Goal: Share content

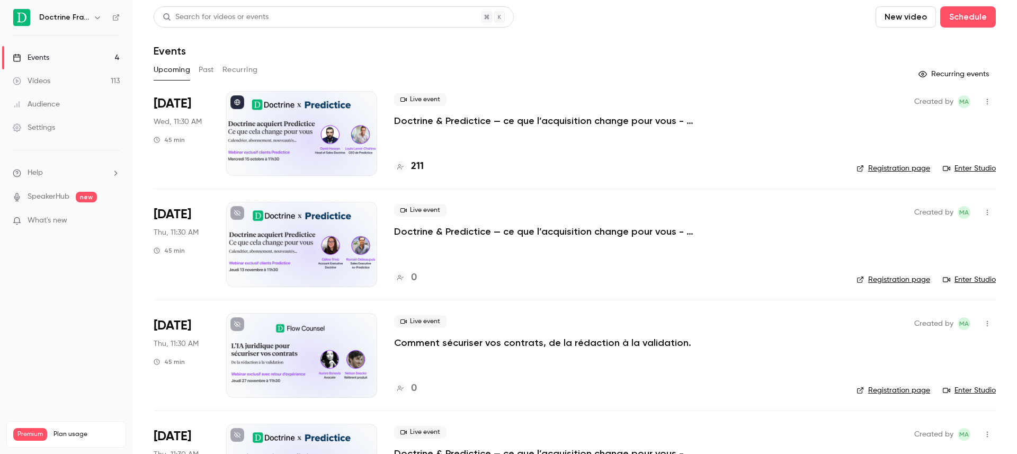
click at [212, 68] on button "Past" at bounding box center [206, 69] width 15 height 17
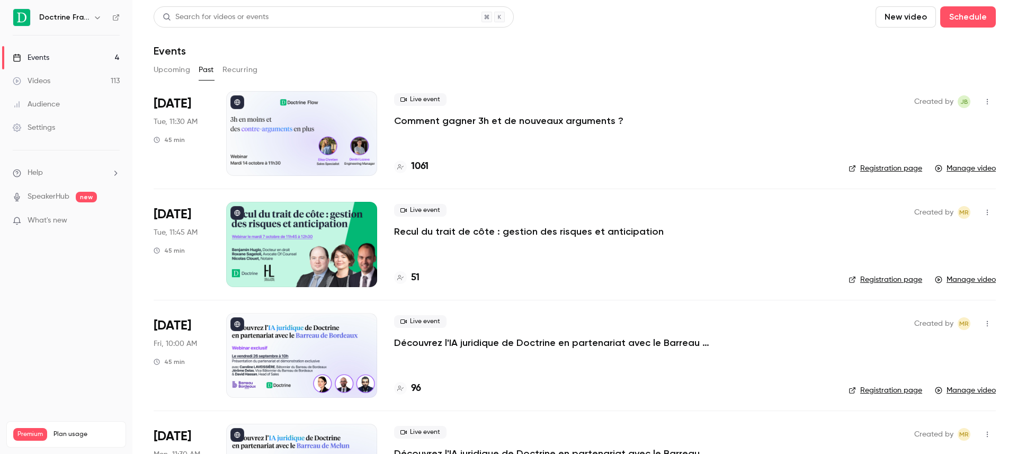
click at [313, 130] on div at bounding box center [301, 133] width 151 height 85
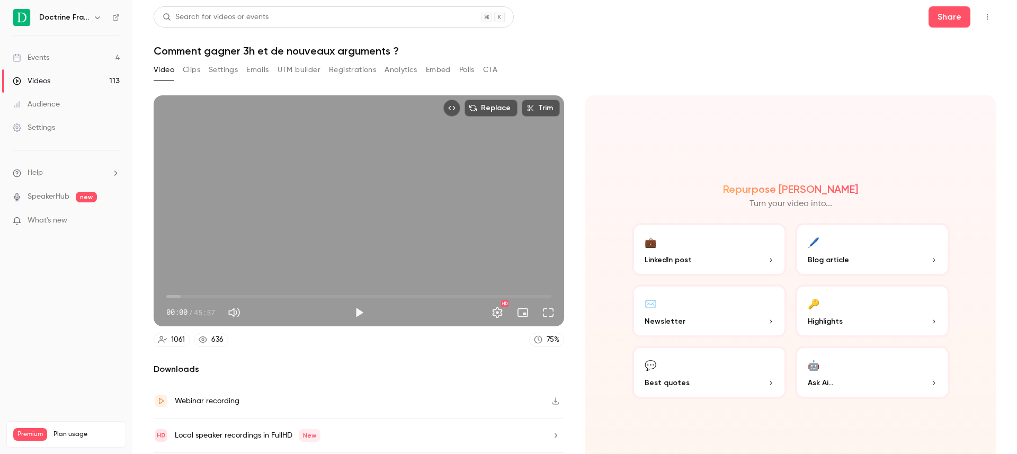
click at [985, 17] on icon "Top Bar Actions" at bounding box center [987, 16] width 8 height 7
click at [960, 10] on div at bounding box center [508, 227] width 1017 height 454
click at [953, 12] on button "Share" at bounding box center [949, 16] width 42 height 21
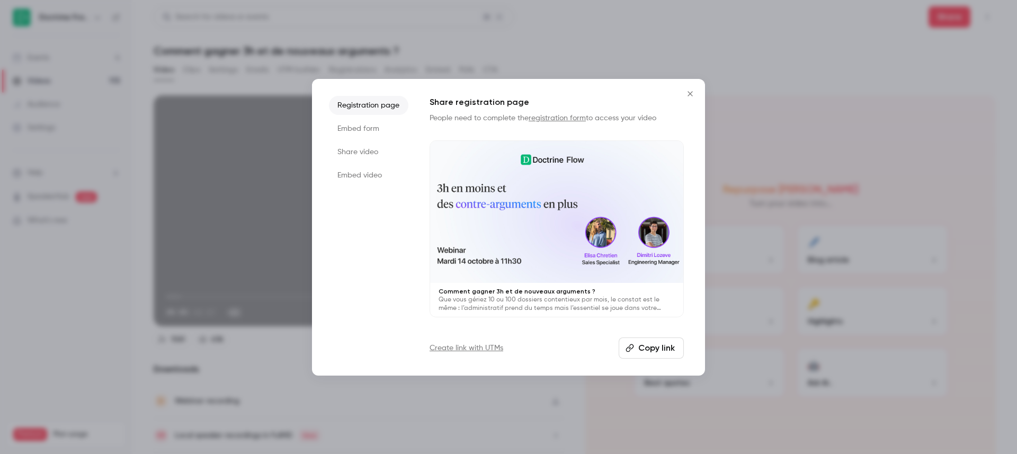
click at [368, 128] on li "Embed form" at bounding box center [368, 128] width 79 height 19
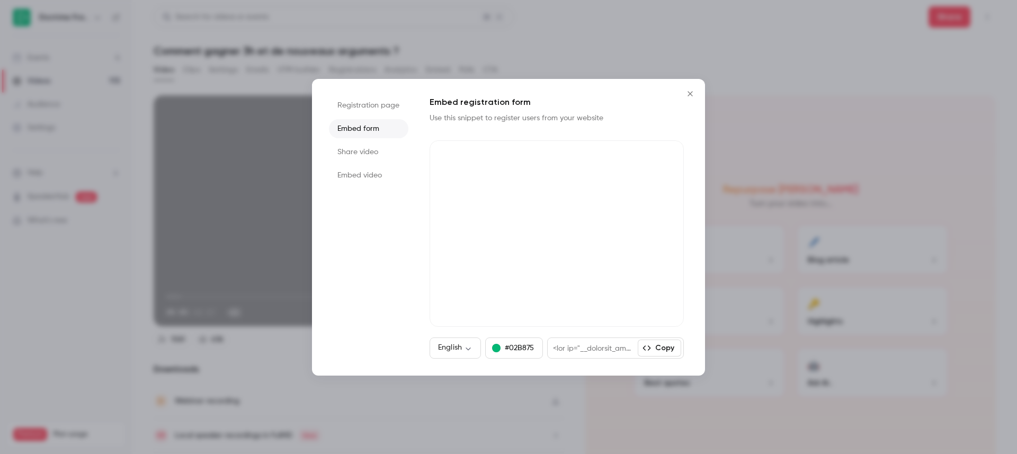
click at [368, 147] on li "Share video" at bounding box center [368, 151] width 79 height 19
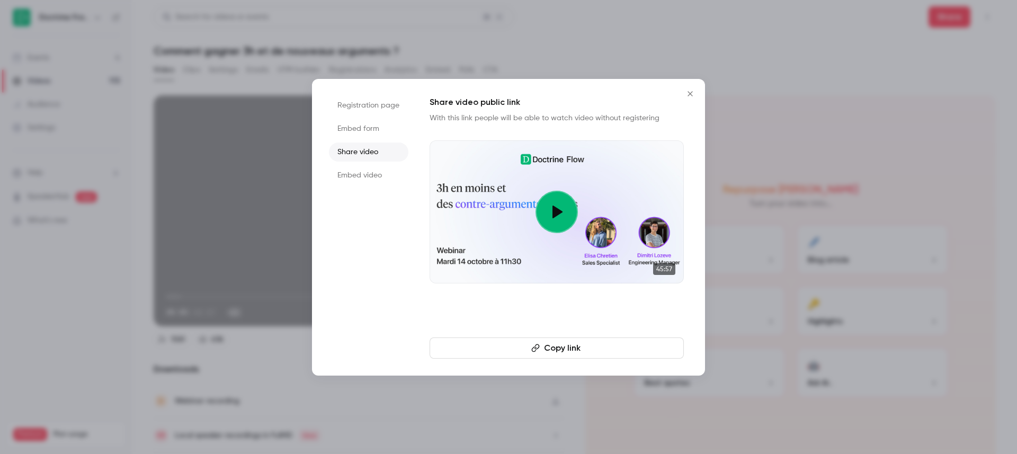
click at [570, 348] on button "Copy link" at bounding box center [556, 347] width 254 height 21
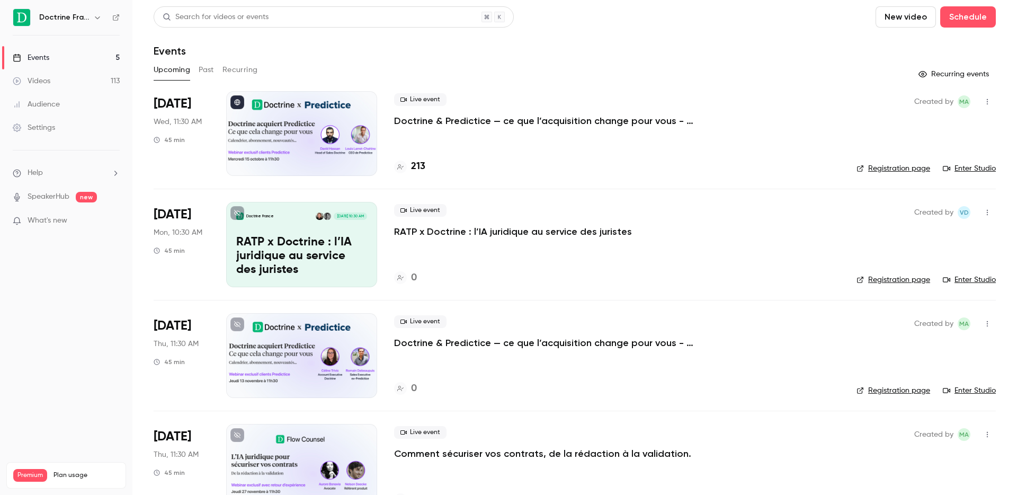
click at [442, 164] on div "213" at bounding box center [616, 166] width 445 height 14
click at [305, 137] on div at bounding box center [301, 133] width 151 height 85
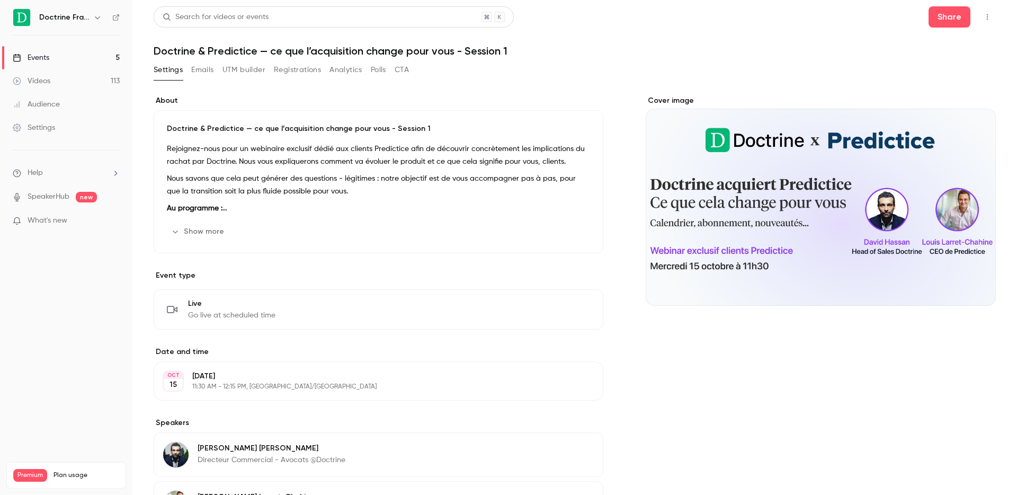
click at [285, 67] on button "Registrations" at bounding box center [297, 69] width 47 height 17
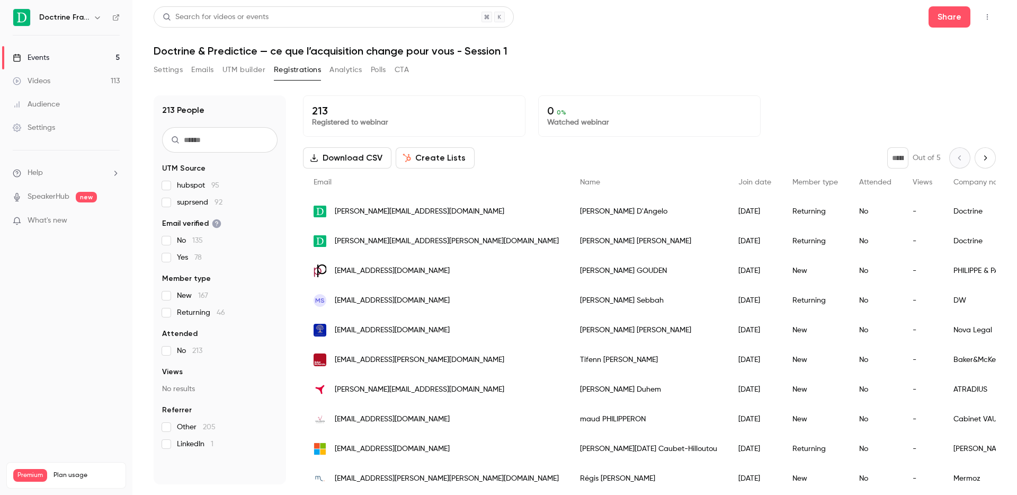
click at [953, 182] on span "Company name" at bounding box center [980, 181] width 55 height 7
